Goal: Information Seeking & Learning: Learn about a topic

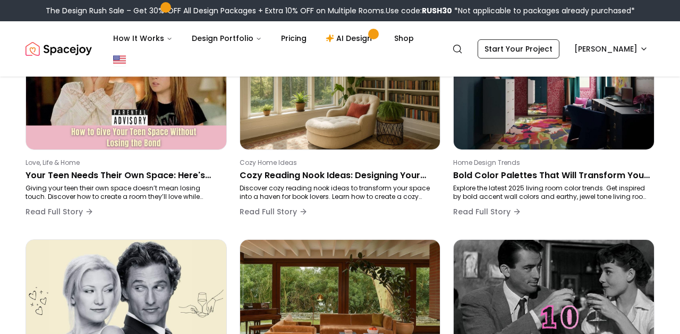
click at [80, 53] on img "Spacejoy" at bounding box center [58, 48] width 66 height 21
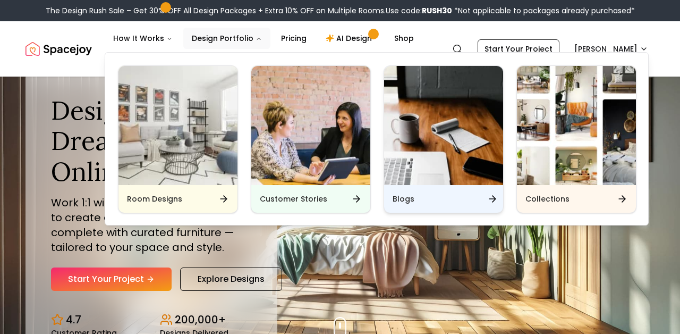
click at [418, 198] on div "Blogs" at bounding box center [443, 199] width 119 height 28
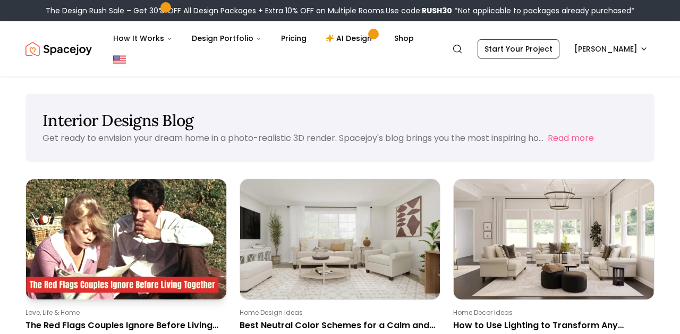
scroll to position [58, 0]
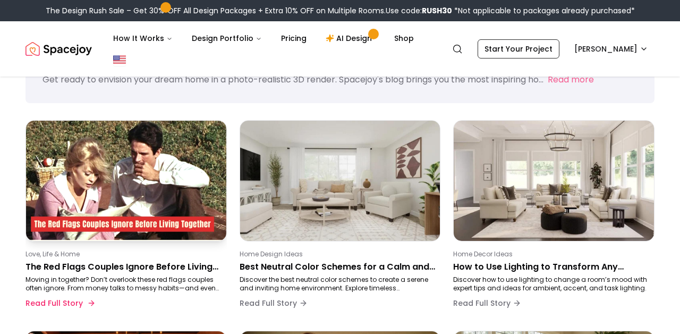
click at [156, 259] on div "Love, Life & Home The Red Flags Couples Ignore Before Living Together (and How …" at bounding box center [123, 282] width 197 height 64
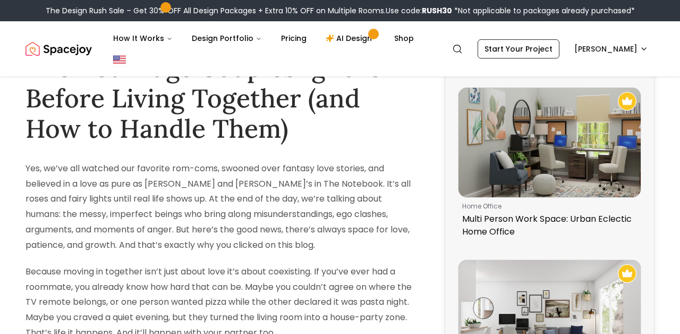
click at [157, 264] on p "Because moving in together isn’t just about love it’s about coexisting. If you’…" at bounding box center [220, 302] width 391 height 76
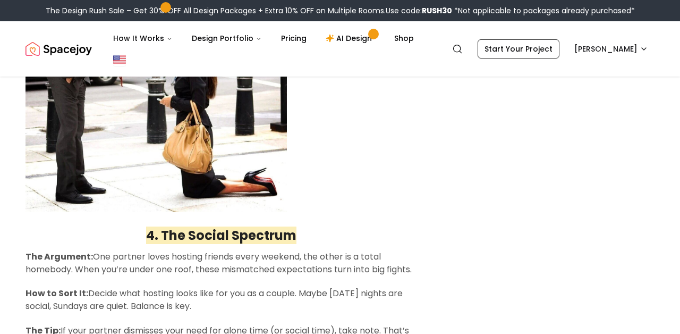
scroll to position [1911, 0]
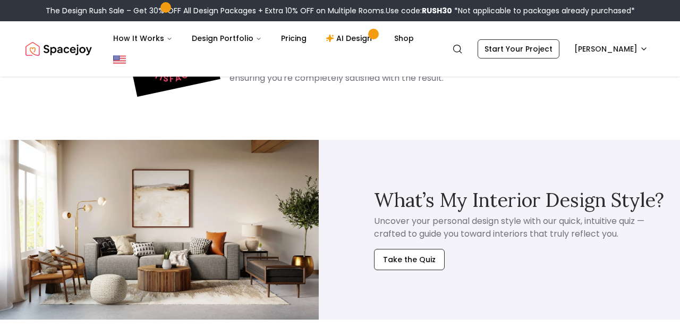
scroll to position [58, 0]
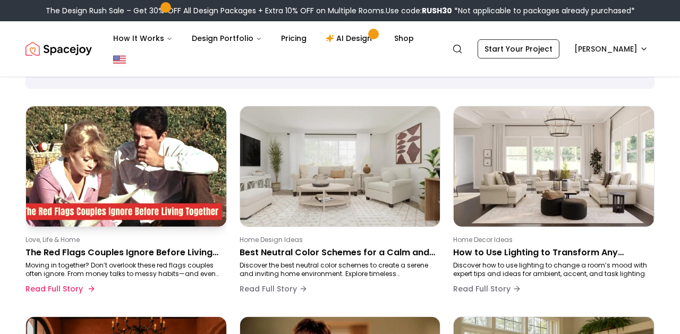
scroll to position [70, 0]
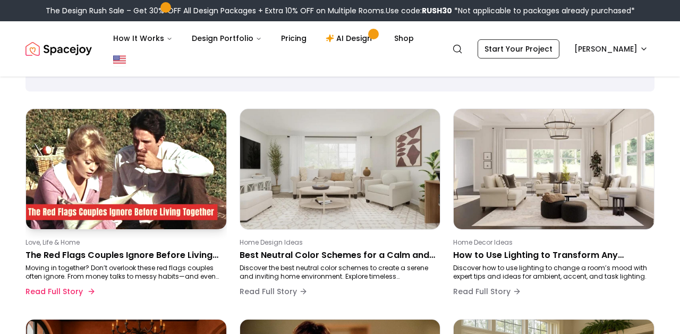
click at [141, 262] on div "Love, Life & Home The Red Flags Couples Ignore Before Living Together (and How …" at bounding box center [123, 270] width 197 height 64
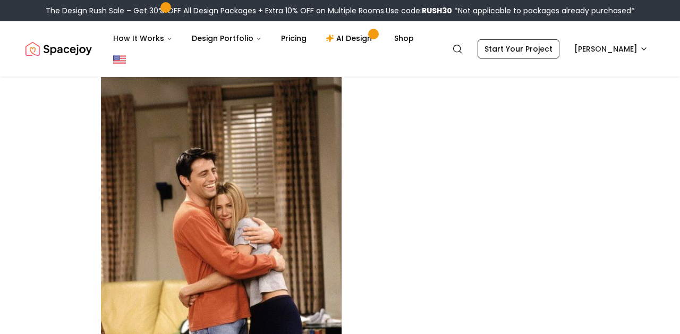
scroll to position [3240, 0]
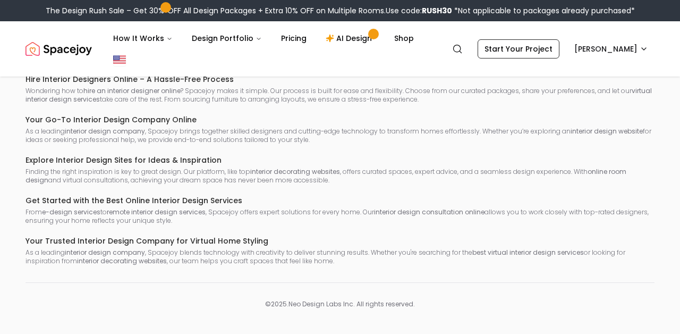
scroll to position [70, 0]
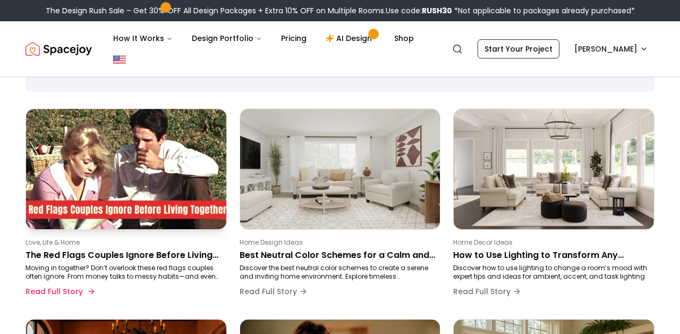
click at [193, 211] on img at bounding box center [126, 169] width 210 height 126
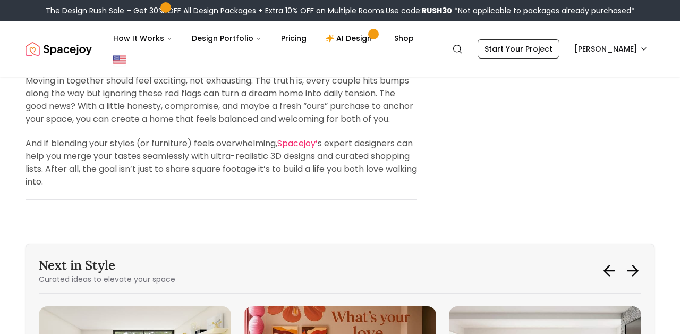
scroll to position [3969, 0]
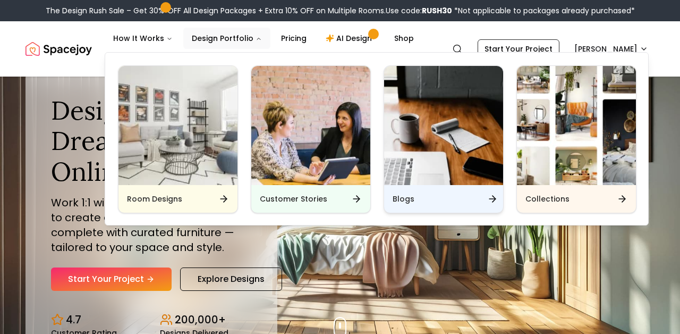
click at [404, 195] on h6 "Blogs" at bounding box center [404, 198] width 22 height 11
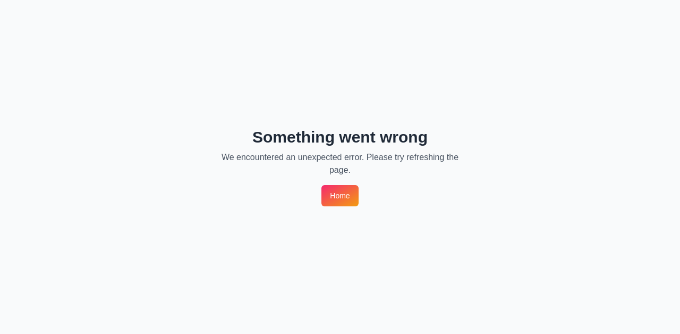
click at [325, 193] on link "Home" at bounding box center [339, 195] width 37 height 21
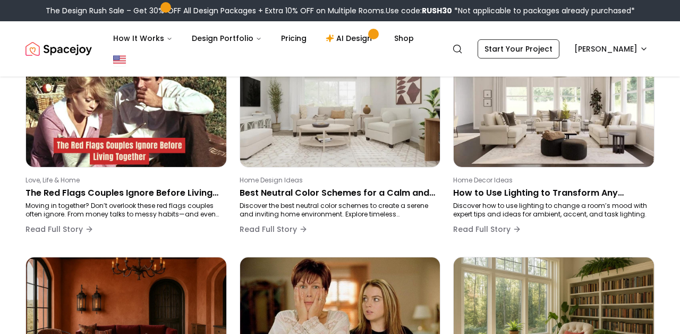
scroll to position [132, 0]
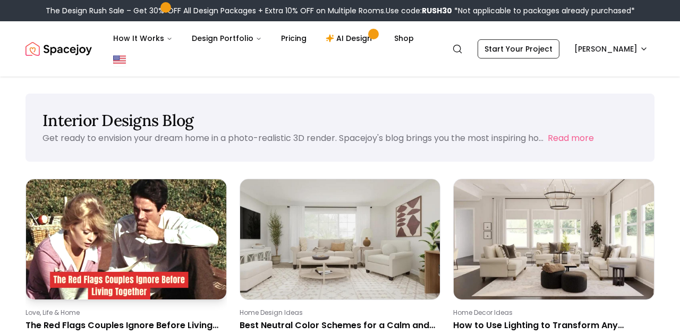
click at [146, 263] on img at bounding box center [126, 239] width 210 height 126
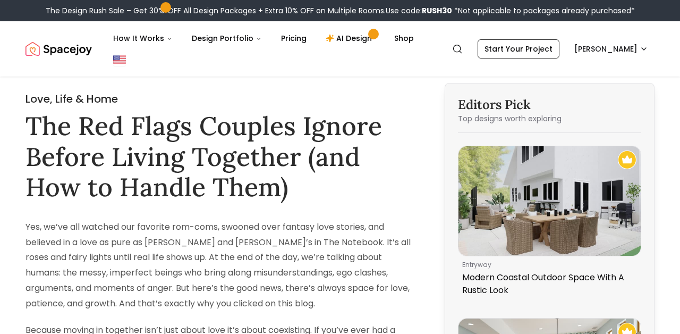
click at [123, 300] on p "Yes, we’ve all watched our favorite rom-coms, swooned over fantasy love stories…" at bounding box center [220, 265] width 391 height 92
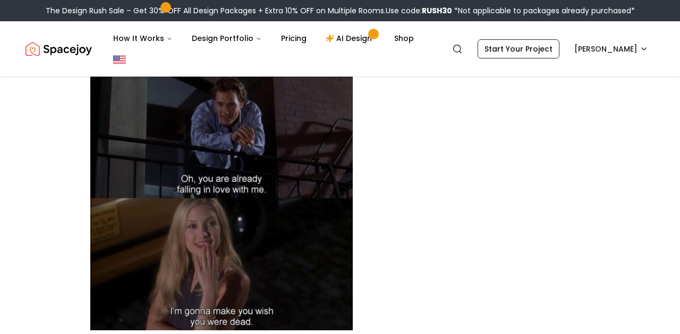
scroll to position [2191, 0]
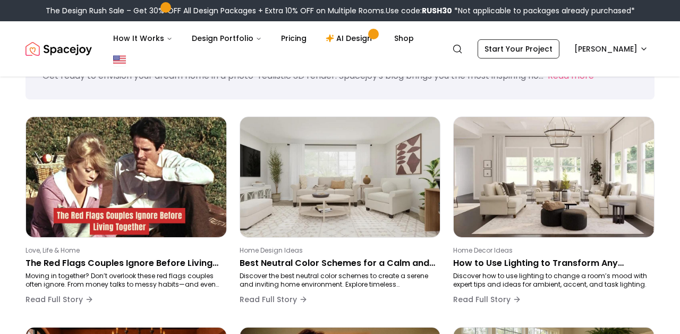
scroll to position [63, 0]
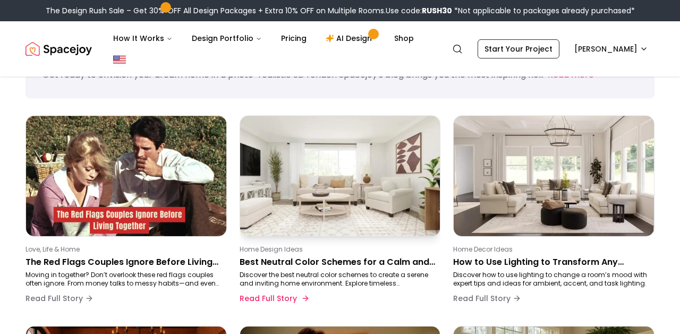
click at [387, 256] on p "Best Neutral Color Schemes for a Calm and Cozy Home in [DATE]" at bounding box center [338, 262] width 197 height 13
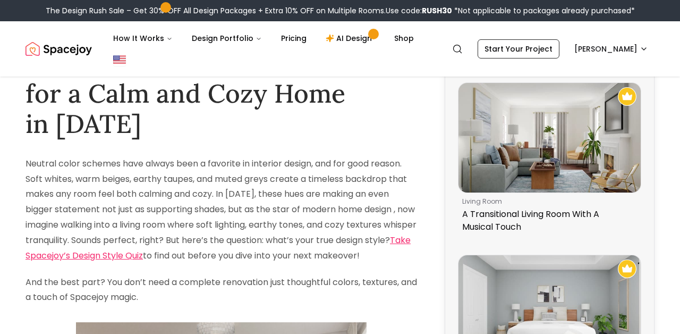
click at [122, 106] on h1 "Best Neutral Color Schemes for a Calm and Cozy Home in [DATE]" at bounding box center [220, 93] width 391 height 92
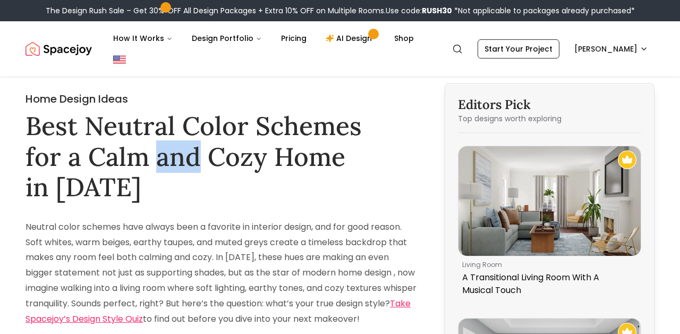
click at [199, 109] on div "Home Design Ideas Best Neutral Color Schemes for a Calm and Cozy Home in [DATE]" at bounding box center [220, 146] width 391 height 111
